Goal: Task Accomplishment & Management: Use online tool/utility

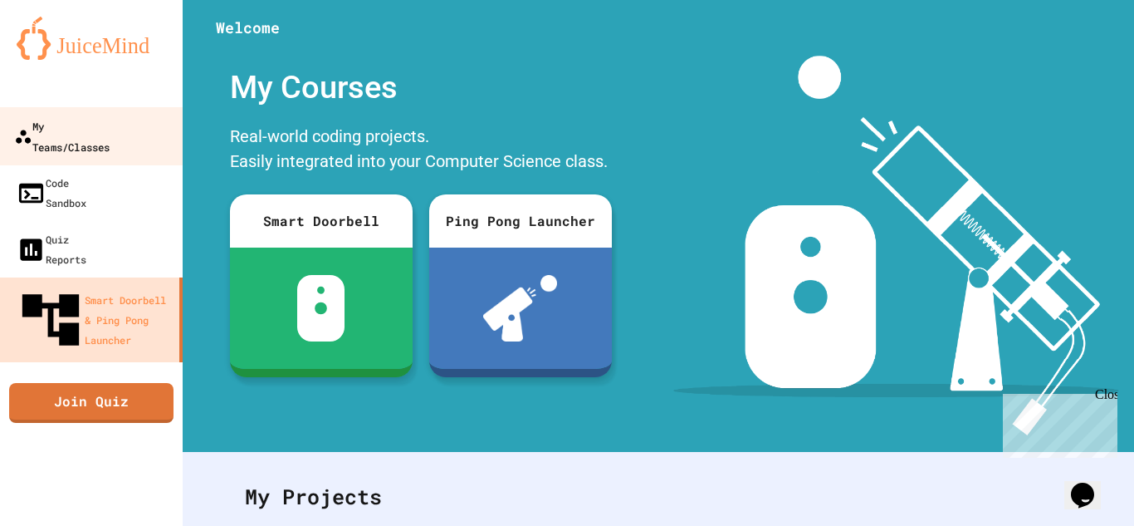
click at [105, 135] on div "My Teams/Classes" at bounding box center [62, 135] width 96 height 41
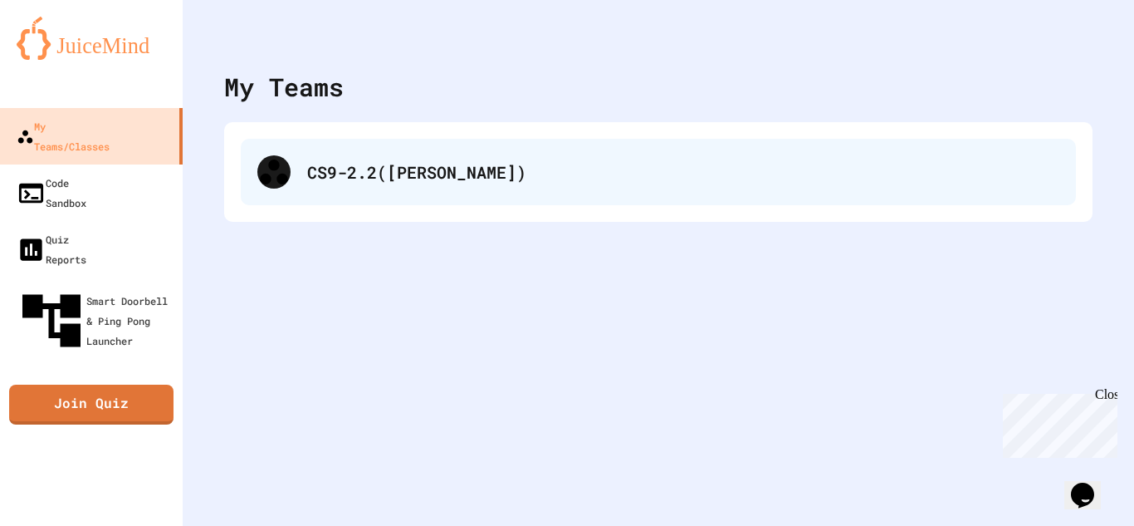
click at [373, 184] on div "CS9-2.2([PERSON_NAME])" at bounding box center [659, 172] width 836 height 66
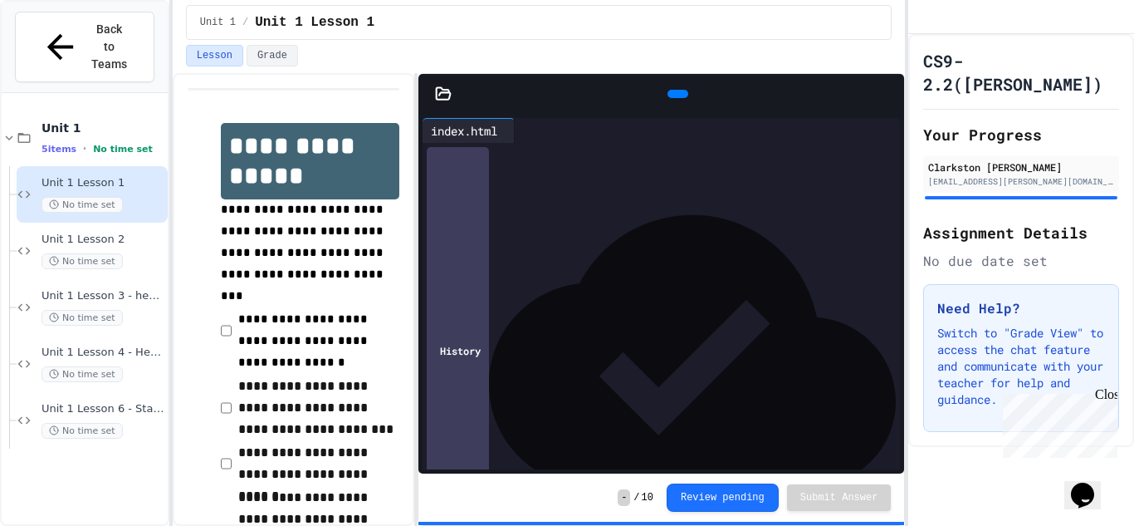
click at [672, 257] on div "* **** *" at bounding box center [677, 254] width 450 height 17
click at [119, 402] on span "Unit 1 Lesson 6 - Station 1 Build" at bounding box center [103, 409] width 123 height 14
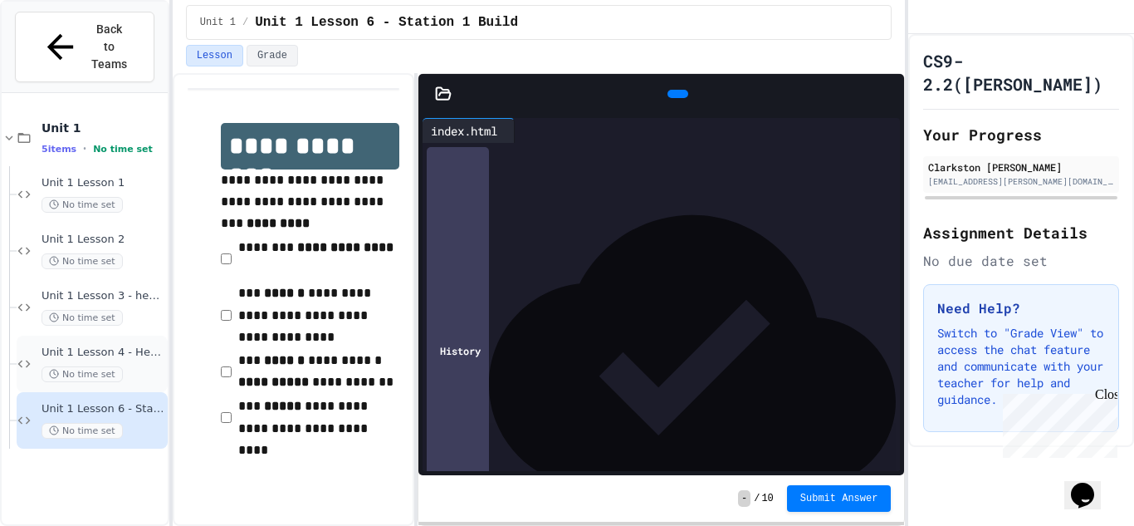
click at [100, 345] on div "Unit 1 Lesson 4 - Headlines Lab No time set" at bounding box center [103, 363] width 123 height 37
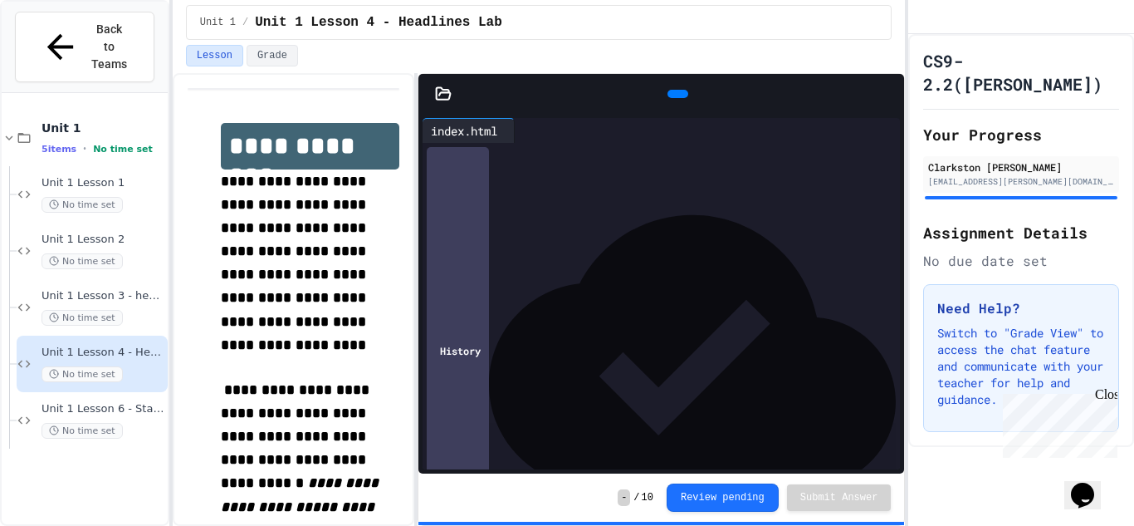
scroll to position [110, 0]
click at [94, 402] on span "Unit 1 Lesson 6 - Station 1 Build" at bounding box center [103, 409] width 123 height 14
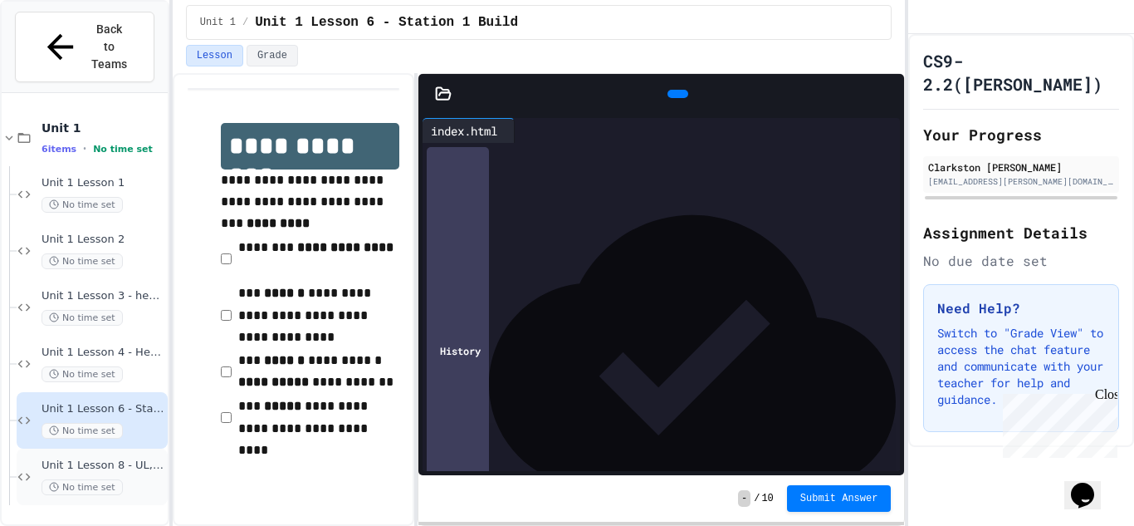
click at [100, 458] on span "Unit 1 Lesson 8 - UL, OL, LI" at bounding box center [103, 465] width 123 height 14
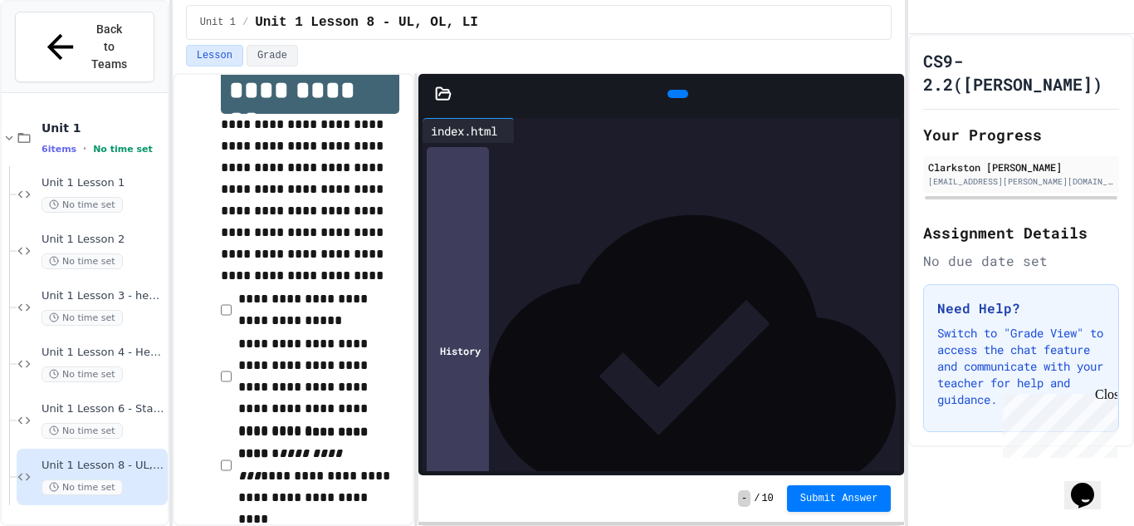
scroll to position [53, 0]
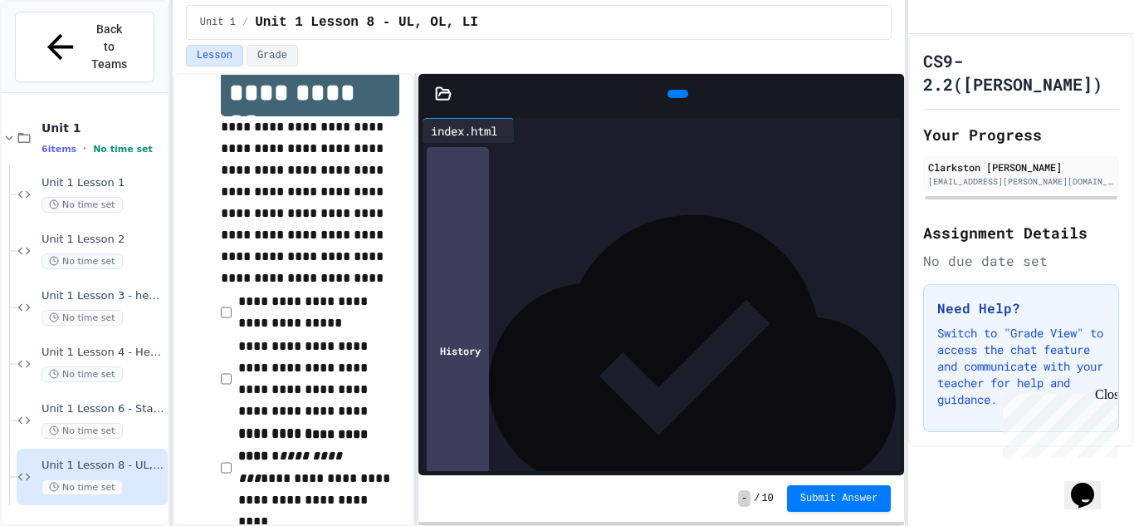
click at [466, 153] on div at bounding box center [674, 154] width 453 height 17
click at [61, 233] on span "Unit 1 Lesson 2" at bounding box center [103, 240] width 123 height 14
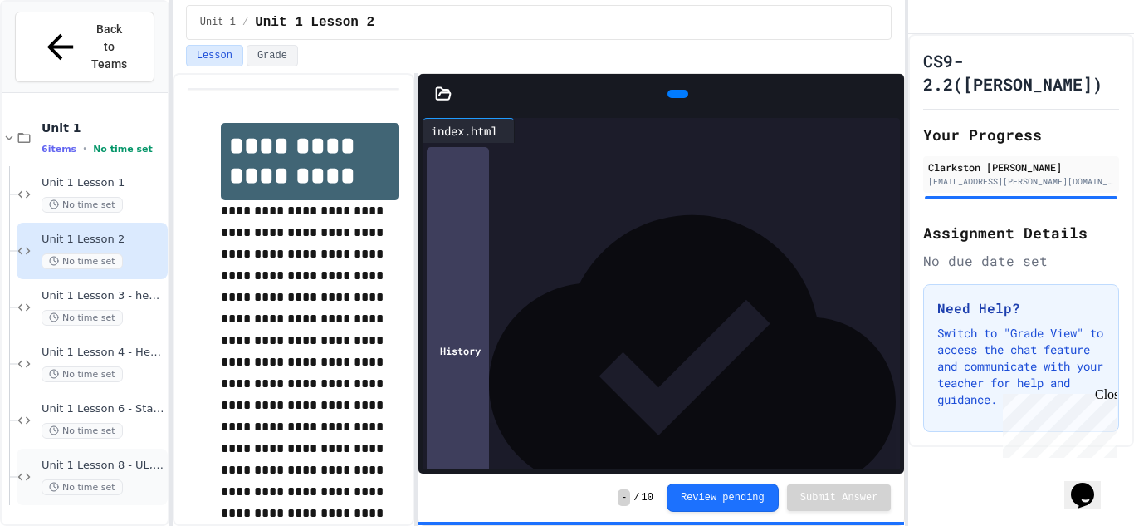
click at [89, 458] on span "Unit 1 Lesson 8 - UL, OL, LI" at bounding box center [103, 465] width 123 height 14
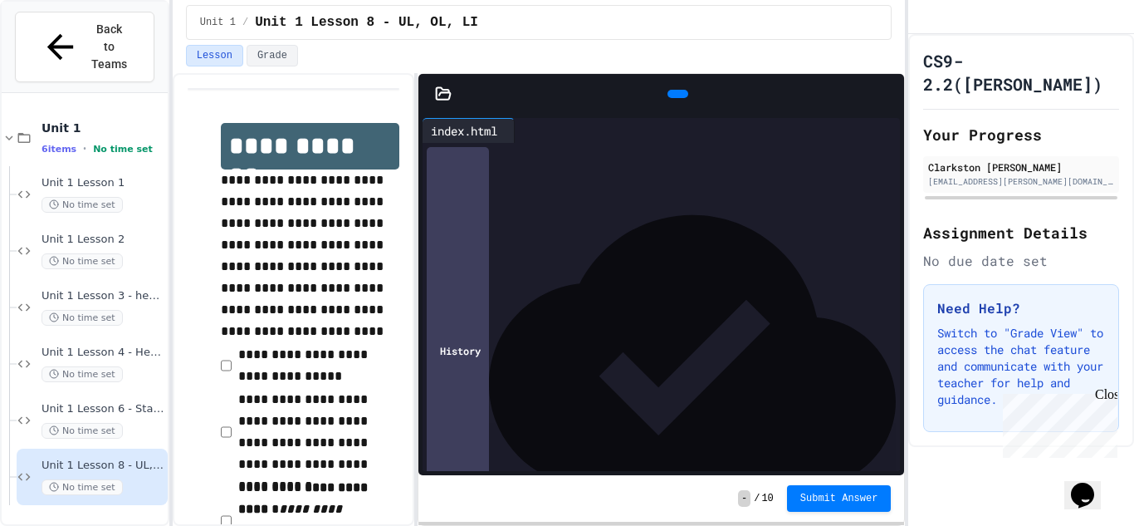
click at [489, 154] on div "*" at bounding box center [674, 154] width 453 height 17
click at [125, 233] on span "Unit 1 Lesson 2" at bounding box center [103, 240] width 123 height 14
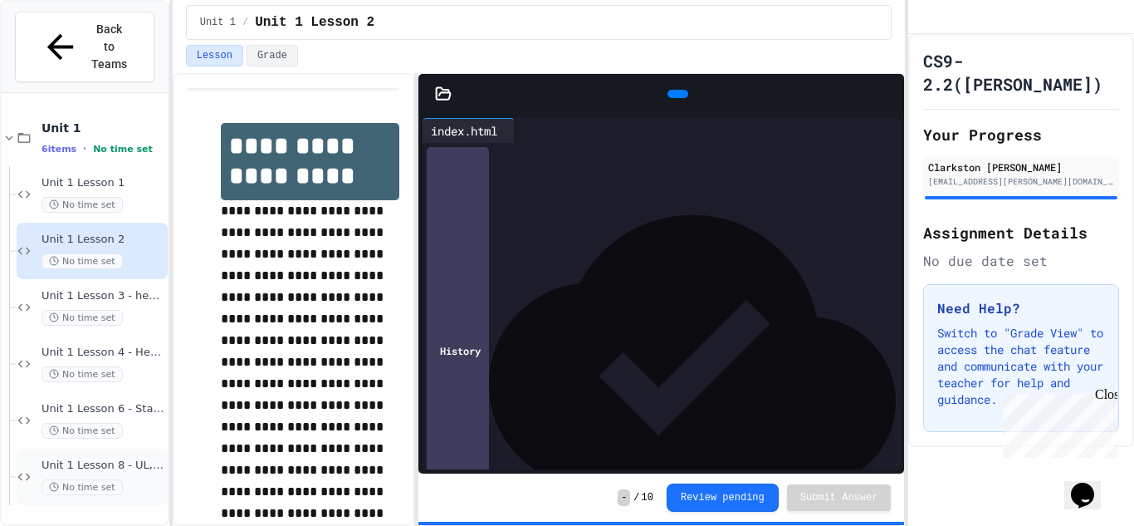
click at [133, 458] on div "Unit 1 Lesson 8 - UL, OL, LI No time set" at bounding box center [103, 476] width 123 height 37
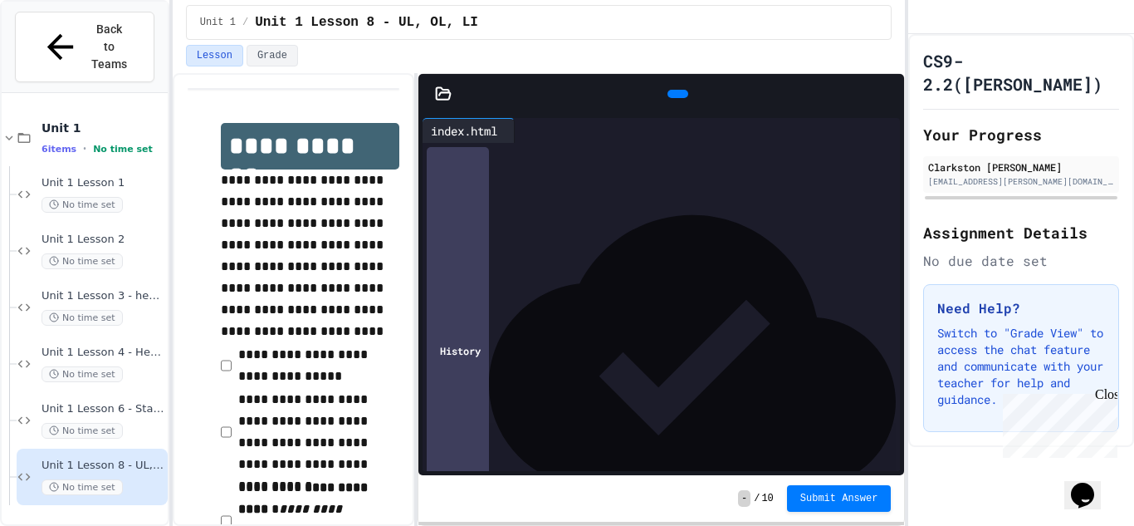
click at [495, 180] on div "**********" at bounding box center [674, 163] width 453 height 40
click at [452, 253] on div "** **** *" at bounding box center [674, 253] width 453 height 17
click at [482, 203] on div at bounding box center [674, 204] width 453 height 17
click at [471, 301] on div at bounding box center [677, 304] width 450 height 17
click at [464, 321] on div at bounding box center [677, 319] width 450 height 17
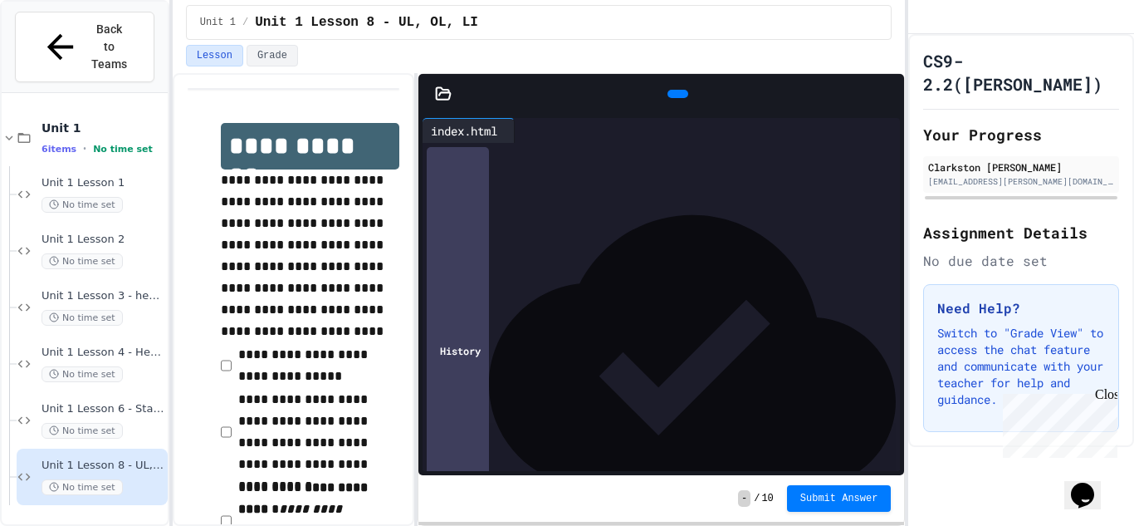
click at [463, 335] on div at bounding box center [677, 336] width 450 height 17
click at [465, 305] on div at bounding box center [677, 304] width 450 height 17
click at [747, 497] on span "-" at bounding box center [744, 498] width 12 height 17
click at [746, 497] on span "-" at bounding box center [744, 498] width 12 height 17
drag, startPoint x: 746, startPoint y: 502, endPoint x: 738, endPoint y: 461, distance: 41.4
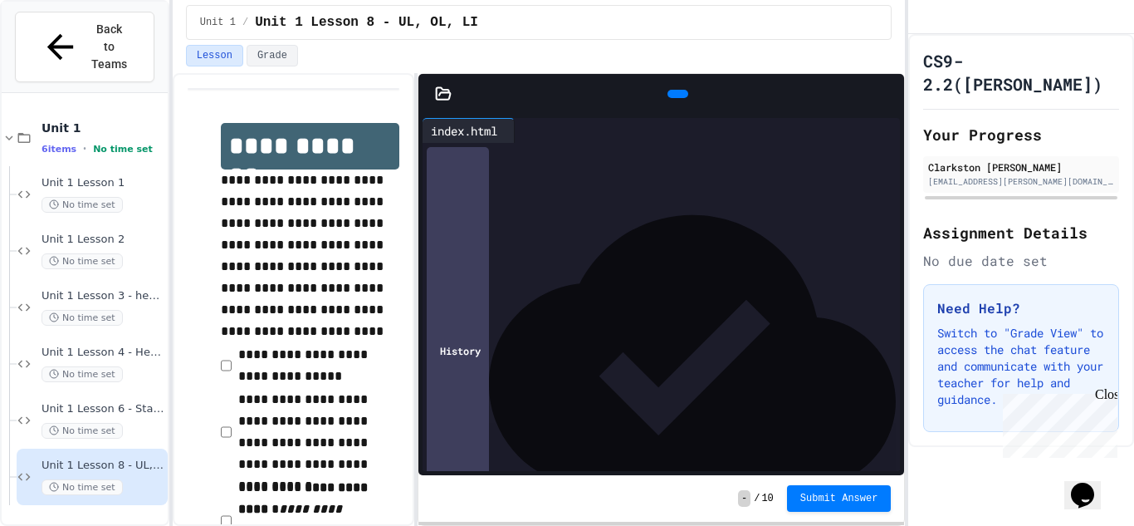
click at [738, 461] on div "**********" at bounding box center [662, 299] width 487 height 451
click at [738, 461] on div at bounding box center [693, 351] width 408 height 408
click at [728, 492] on div "- / 10 Submit Answer" at bounding box center [662, 498] width 487 height 47
click at [970, 388] on p "Switch to "Grade View" to access the chat feature and communicate with your tea…" at bounding box center [1022, 366] width 168 height 83
click at [475, 301] on div at bounding box center [677, 304] width 450 height 17
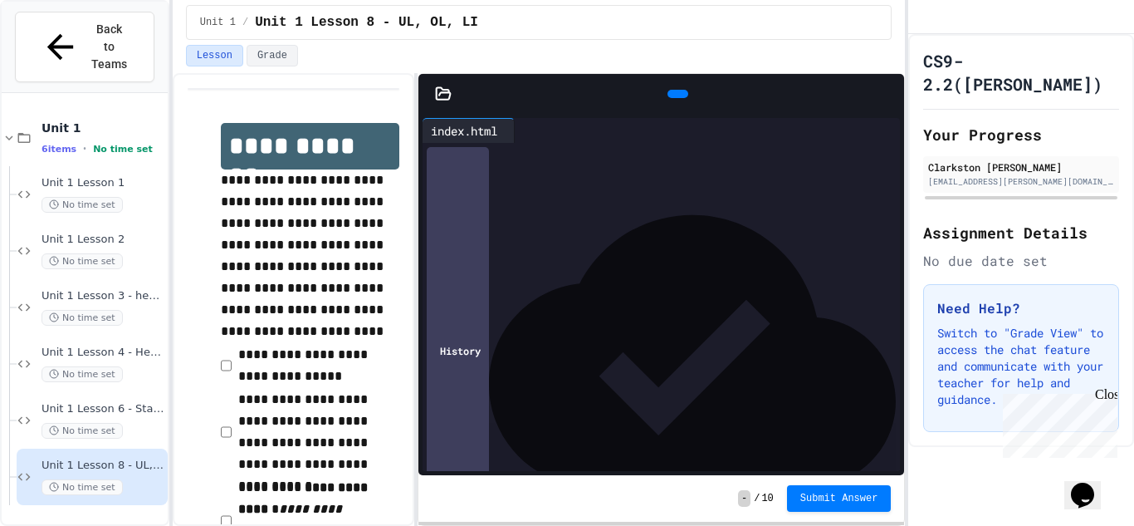
click at [676, 94] on icon at bounding box center [676, 94] width 0 height 0
